Goal: Find specific page/section: Find specific page/section

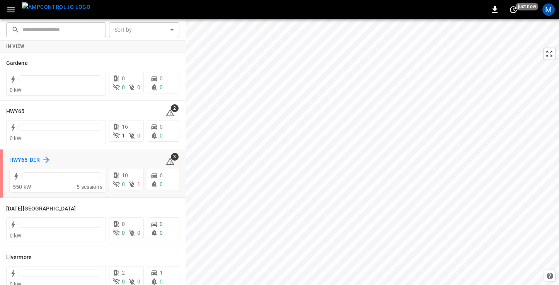
click at [26, 156] on h6 "HWY65-DER" at bounding box center [24, 160] width 31 height 9
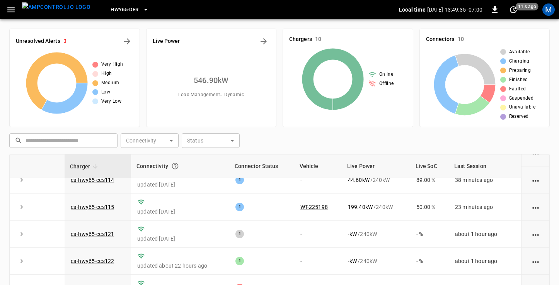
scroll to position [97, 0]
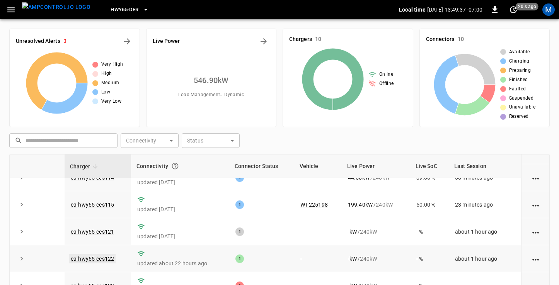
click at [98, 257] on link "ca-hwy65-ccs122" at bounding box center [92, 258] width 46 height 9
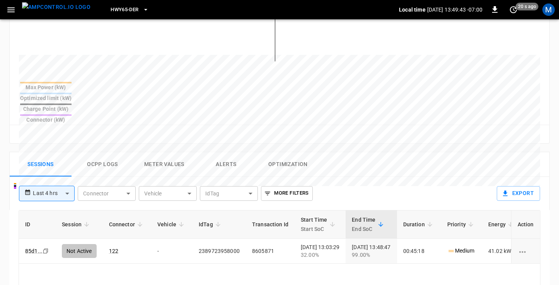
scroll to position [266, 0]
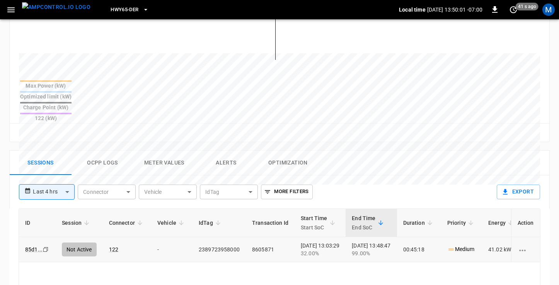
click at [46, 247] on icon "Copy" at bounding box center [46, 250] width 6 height 6
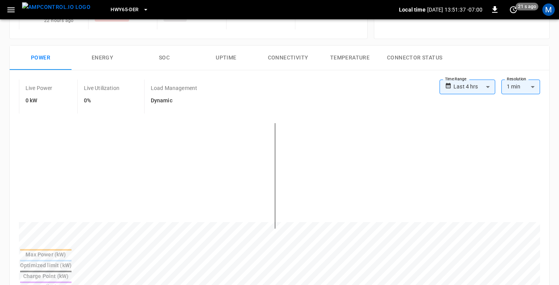
scroll to position [0, 0]
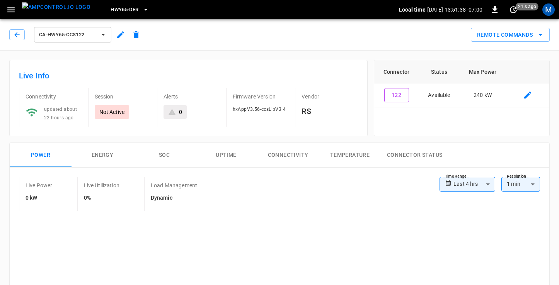
click at [100, 36] on icon "button" at bounding box center [103, 35] width 8 height 8
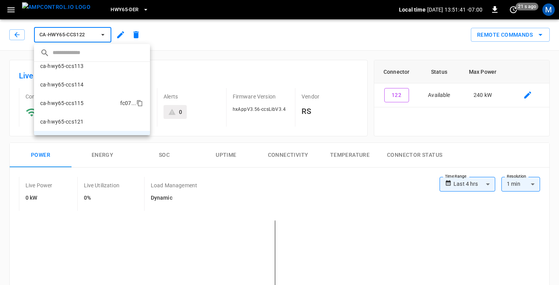
scroll to position [37, 0]
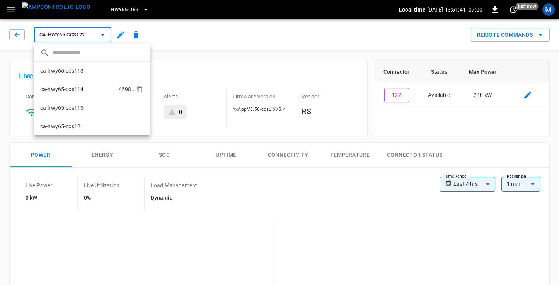
click at [81, 88] on p "ca-hwy65-ccs114" at bounding box center [61, 89] width 43 height 8
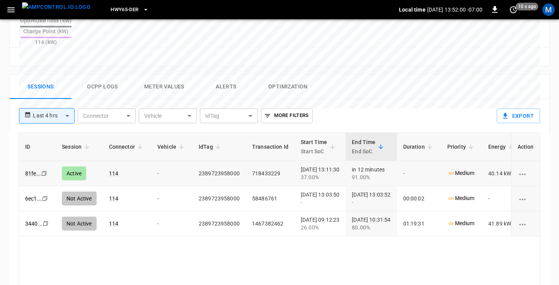
click at [44, 170] on icon "Copy" at bounding box center [44, 173] width 6 height 6
click at [45, 171] on icon "copy" at bounding box center [44, 173] width 5 height 5
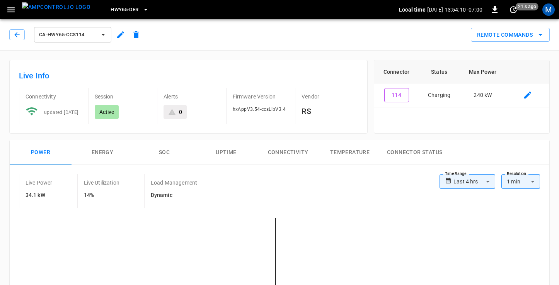
click at [84, 32] on span "ca-hwy65-ccs114" at bounding box center [67, 35] width 57 height 9
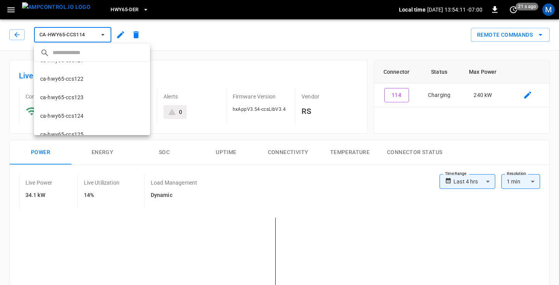
scroll to position [112, 0]
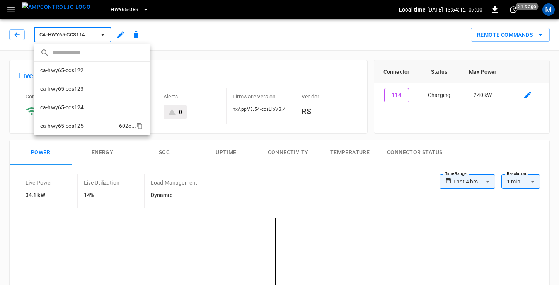
click at [82, 124] on p "ca-hwy65-ccs125" at bounding box center [61, 126] width 43 height 8
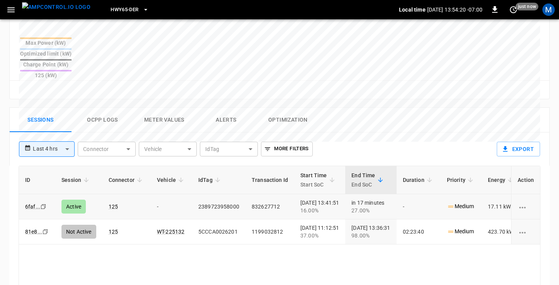
click at [43, 204] on icon "Copy" at bounding box center [43, 207] width 6 height 6
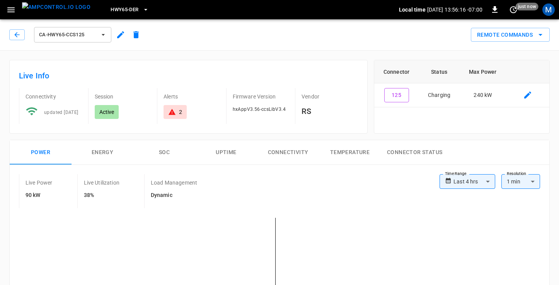
click at [88, 34] on span "ca-hwy65-ccs125" at bounding box center [67, 35] width 57 height 9
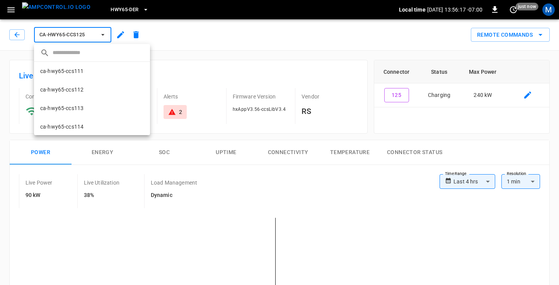
scroll to position [112, 0]
click at [84, 71] on li "ca-hwy65-ccs122 24d3 ..." at bounding box center [92, 70] width 116 height 19
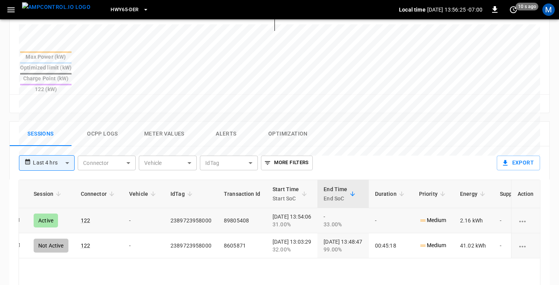
scroll to position [0, 26]
